Goal: Task Accomplishment & Management: Use online tool/utility

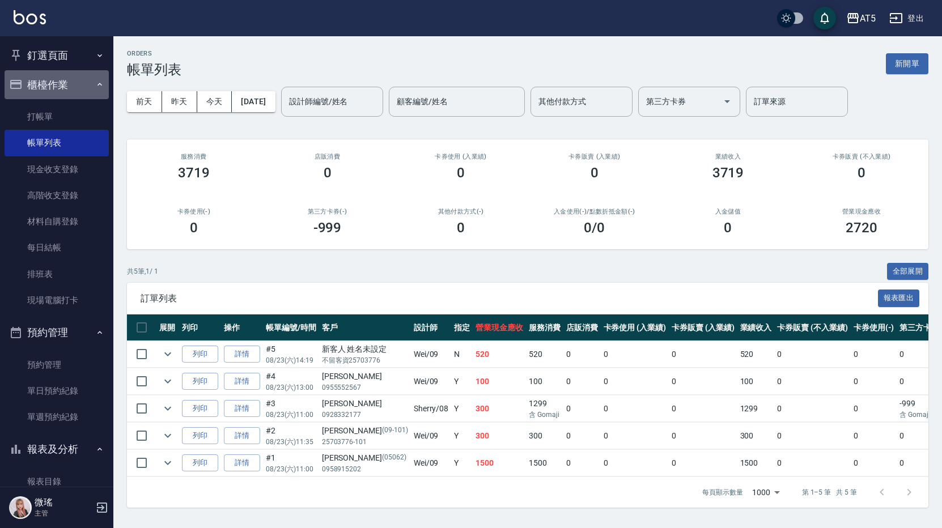
click at [90, 79] on button "櫃檯作業" at bounding box center [57, 84] width 104 height 29
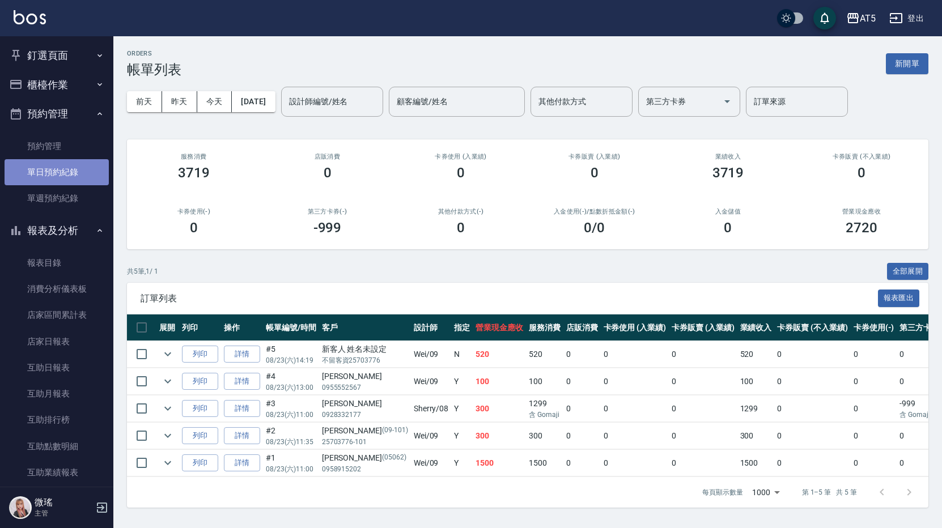
click at [68, 173] on link "單日預約紀錄" at bounding box center [57, 172] width 104 height 26
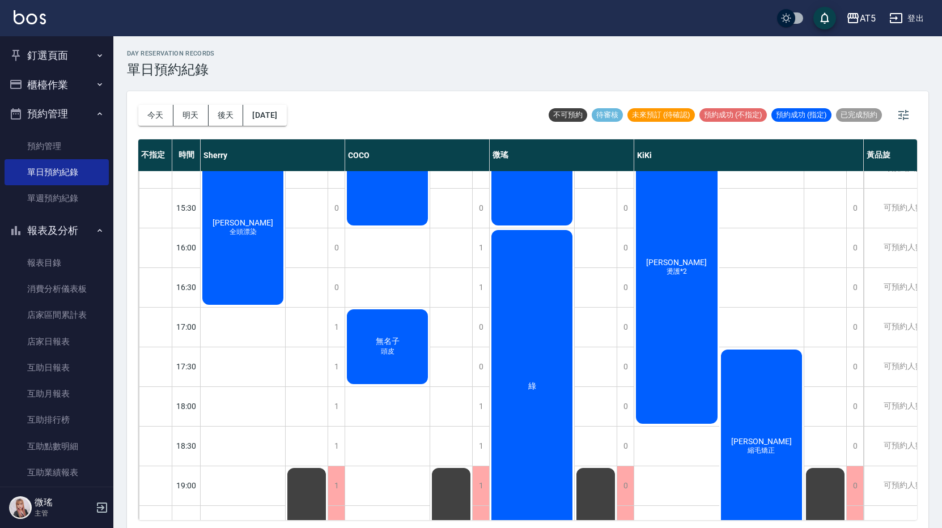
scroll to position [374, 0]
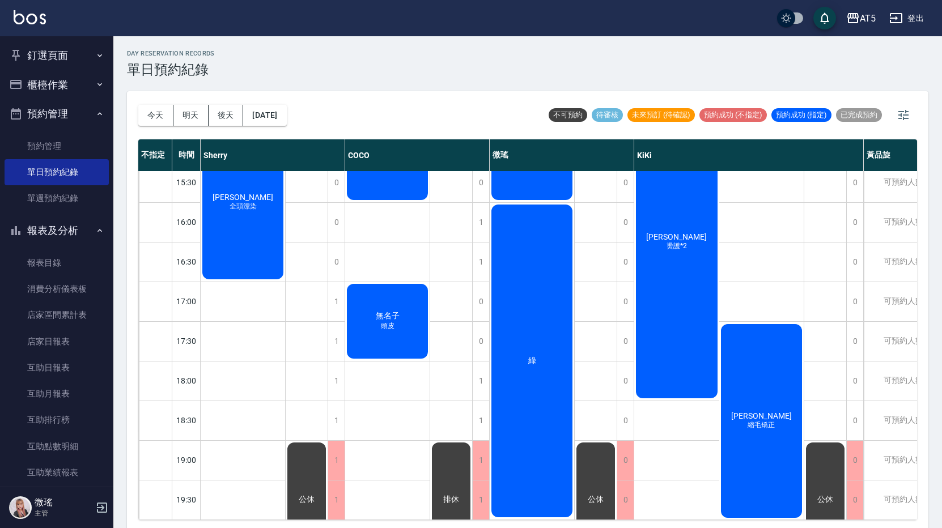
drag, startPoint x: 714, startPoint y: 387, endPoint x: 720, endPoint y: 232, distance: 154.8
click at [790, 351] on div "[PERSON_NAME]*2 [PERSON_NAME][PERSON_NAME]" at bounding box center [718, 302] width 169 height 436
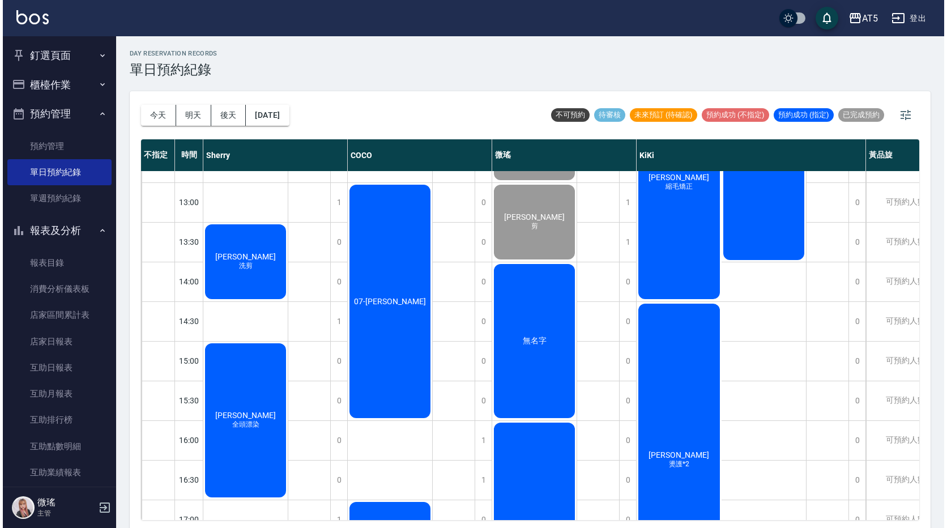
scroll to position [91, 0]
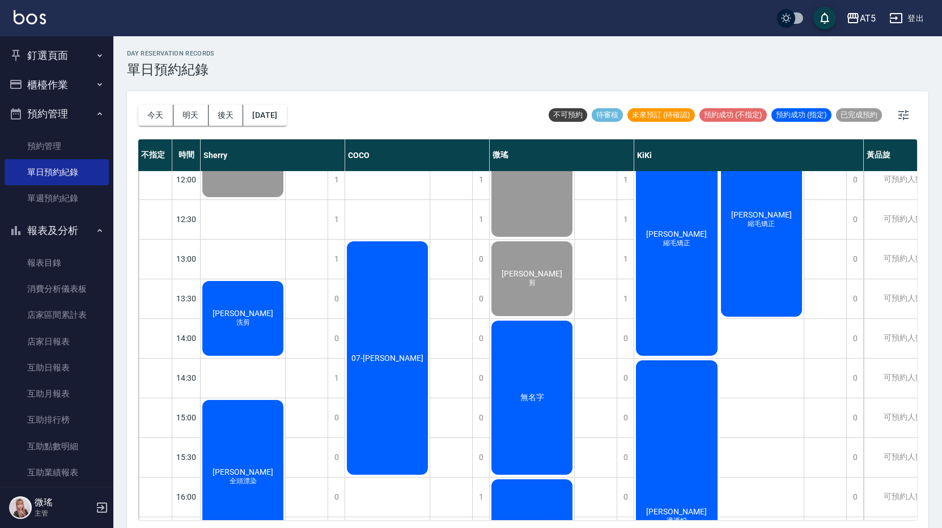
click at [246, 199] on div "[PERSON_NAME] 洗剪" at bounding box center [243, 140] width 84 height 118
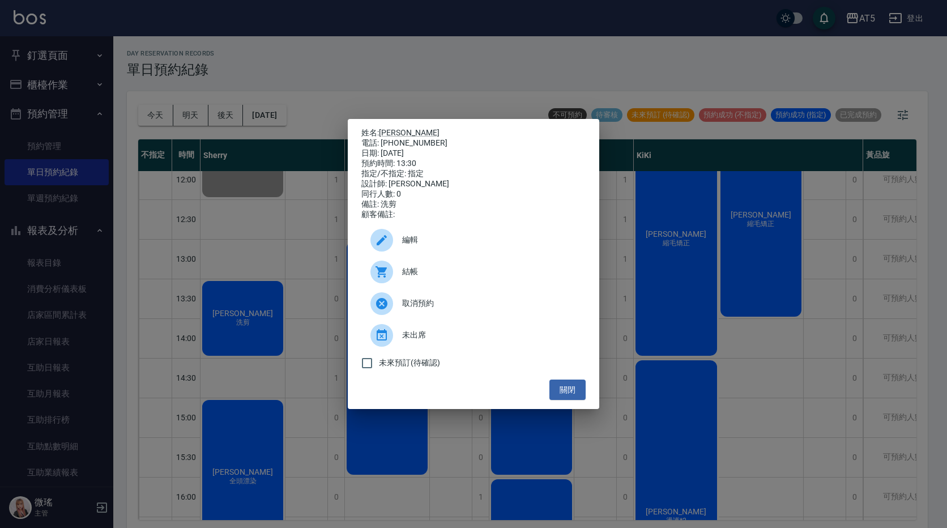
click at [409, 285] on div "結帳" at bounding box center [473, 272] width 224 height 32
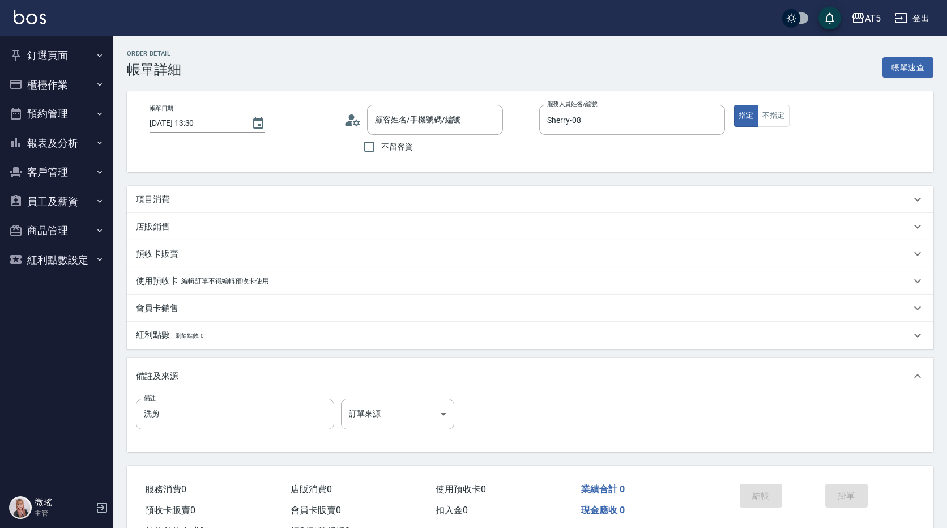
type input "[DATE] 13:30"
type input "Sherry-08"
type input "洗剪"
type input "[PERSON_NAME]/0981606238/0981606238_AT34"
click at [612, 201] on div "項目消費" at bounding box center [520, 200] width 769 height 12
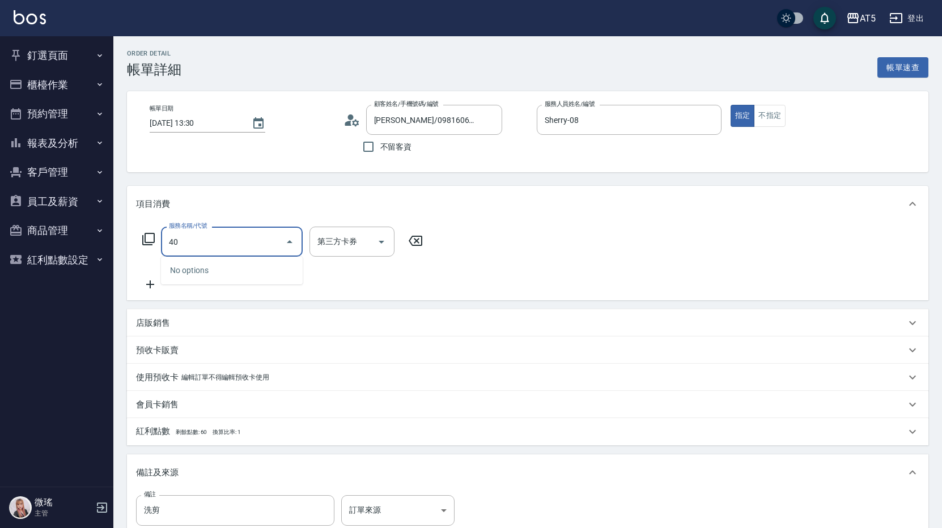
type input "401"
type input "40"
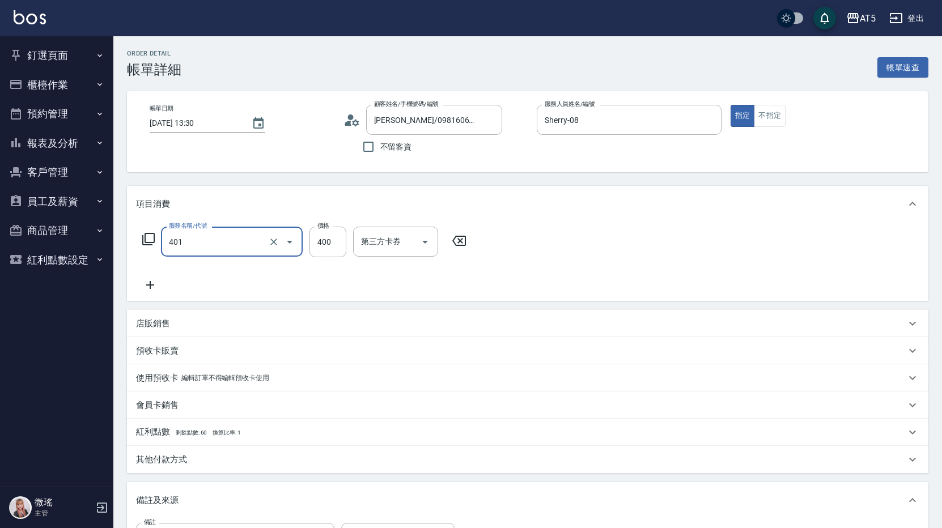
type input "剪髮(401)"
type input "0"
type input "300"
type input "30"
type input "300"
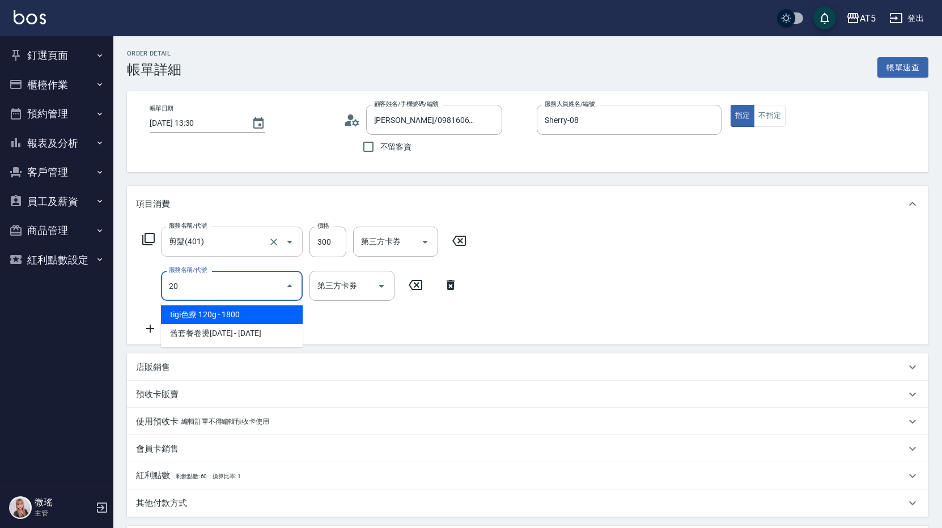
type input "201"
type input "60"
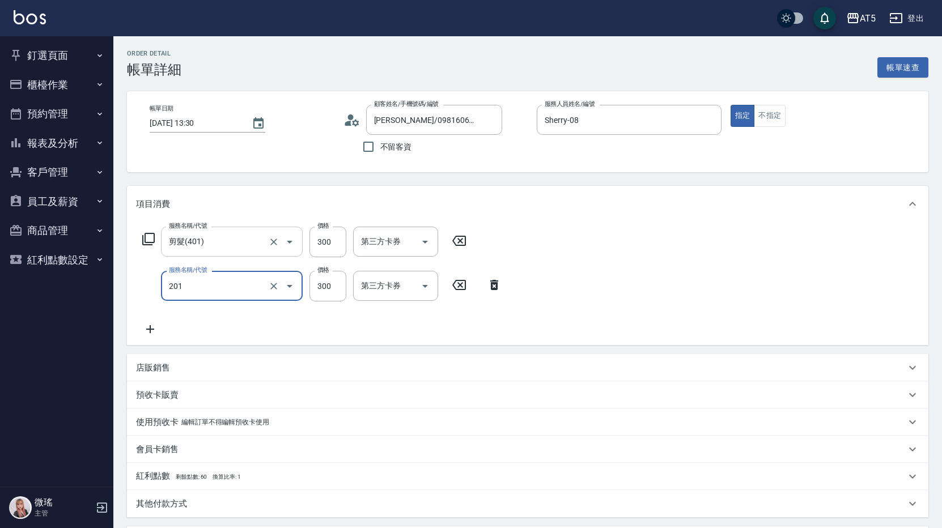
type input "洗髮(201)"
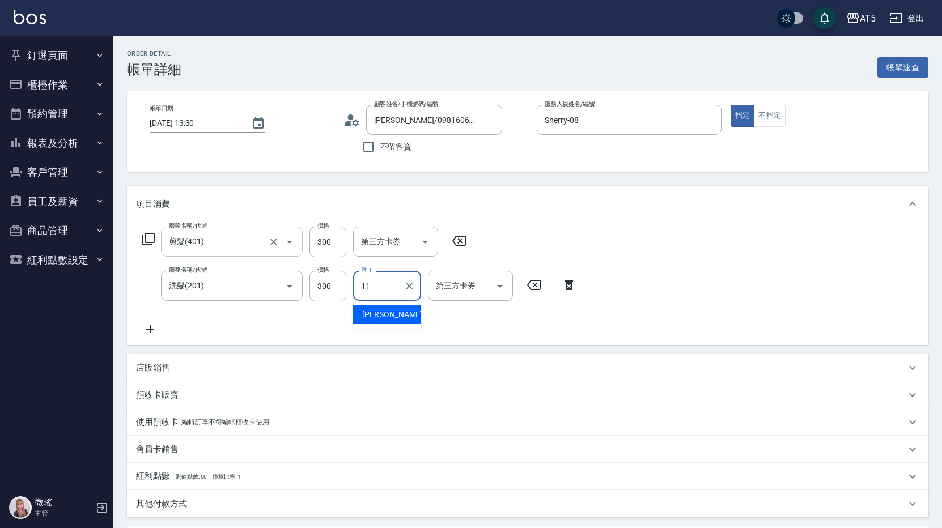
type input "[PERSON_NAME]-11"
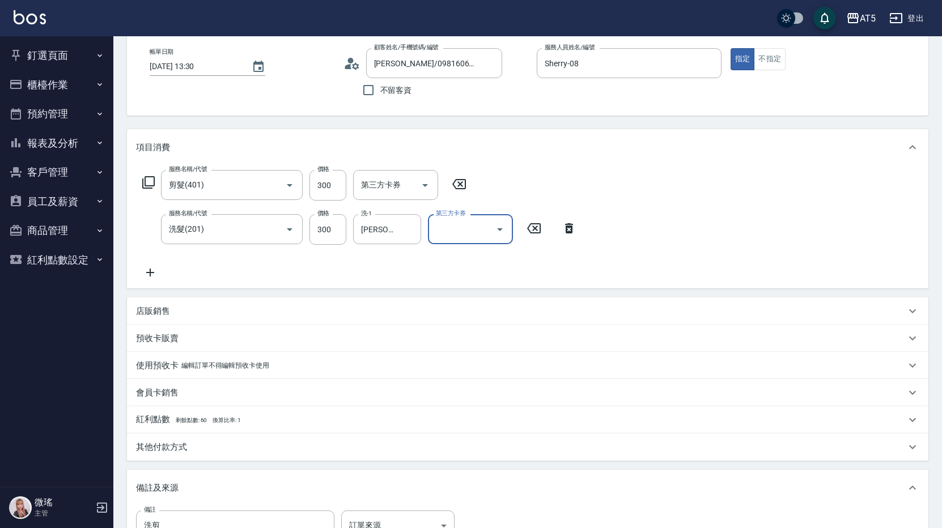
scroll to position [215, 0]
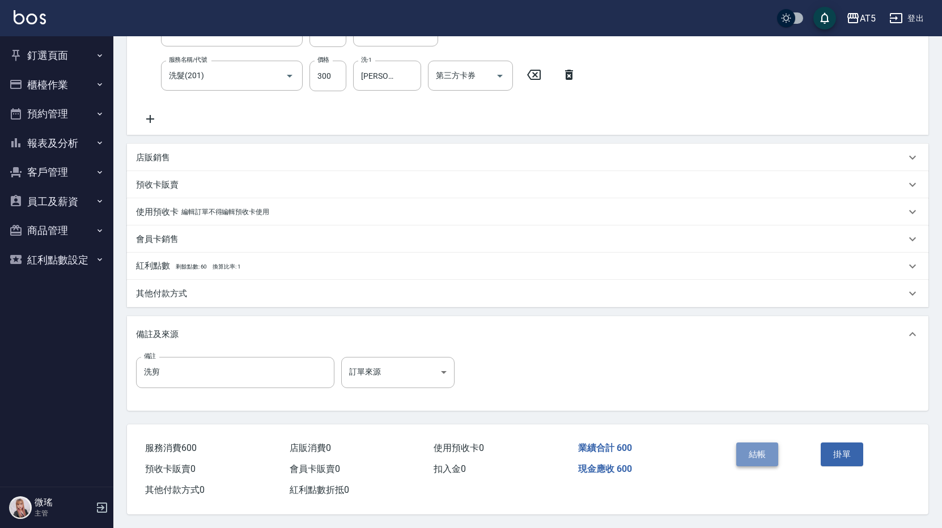
click at [765, 442] on button "結帳" at bounding box center [757, 454] width 42 height 24
